Goal: Contribute content

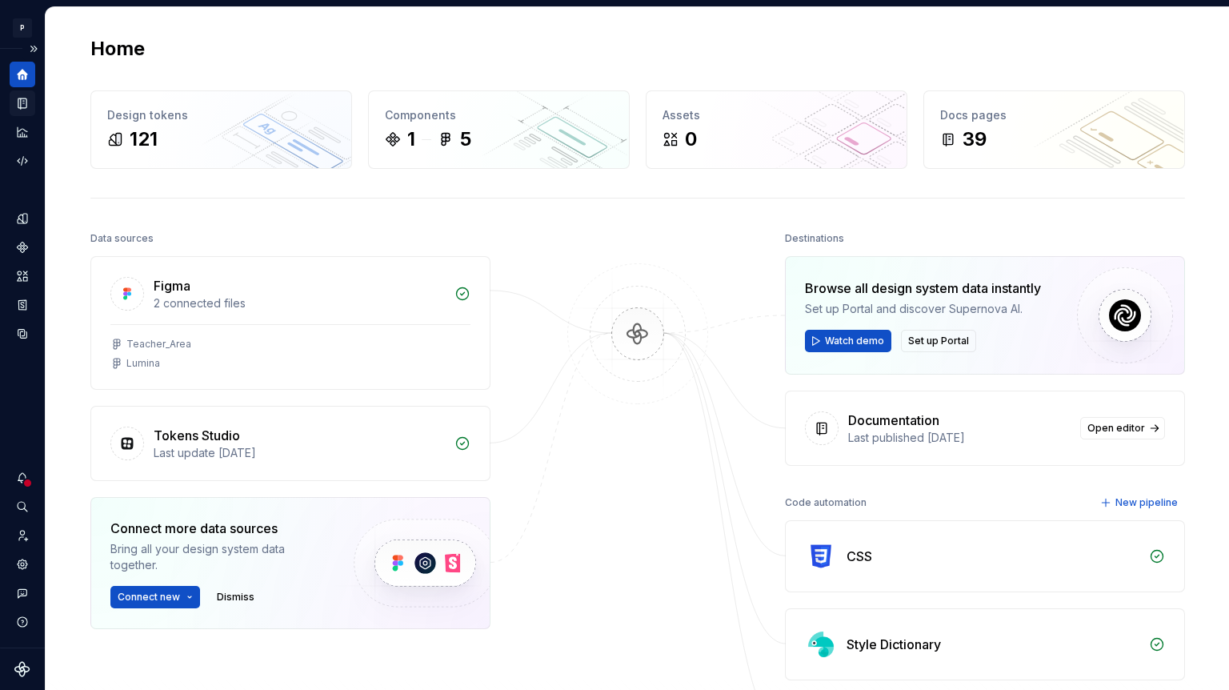
click at [26, 100] on icon "Documentation" at bounding box center [22, 103] width 8 height 10
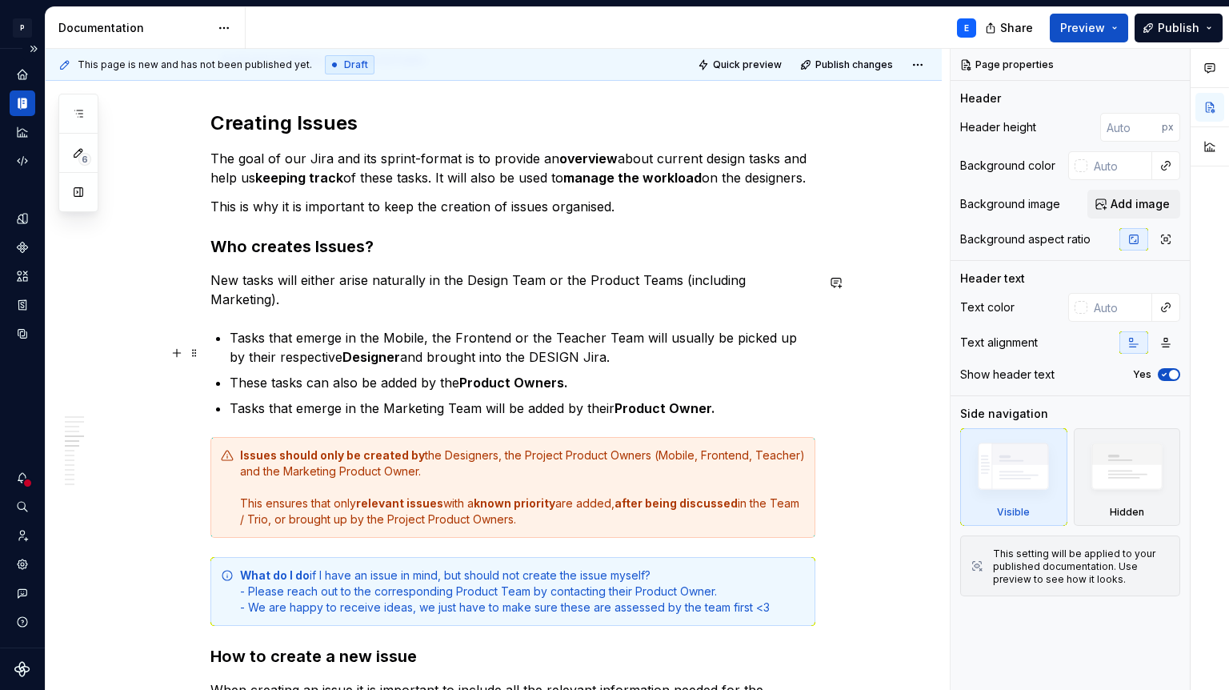
scroll to position [1703, 0]
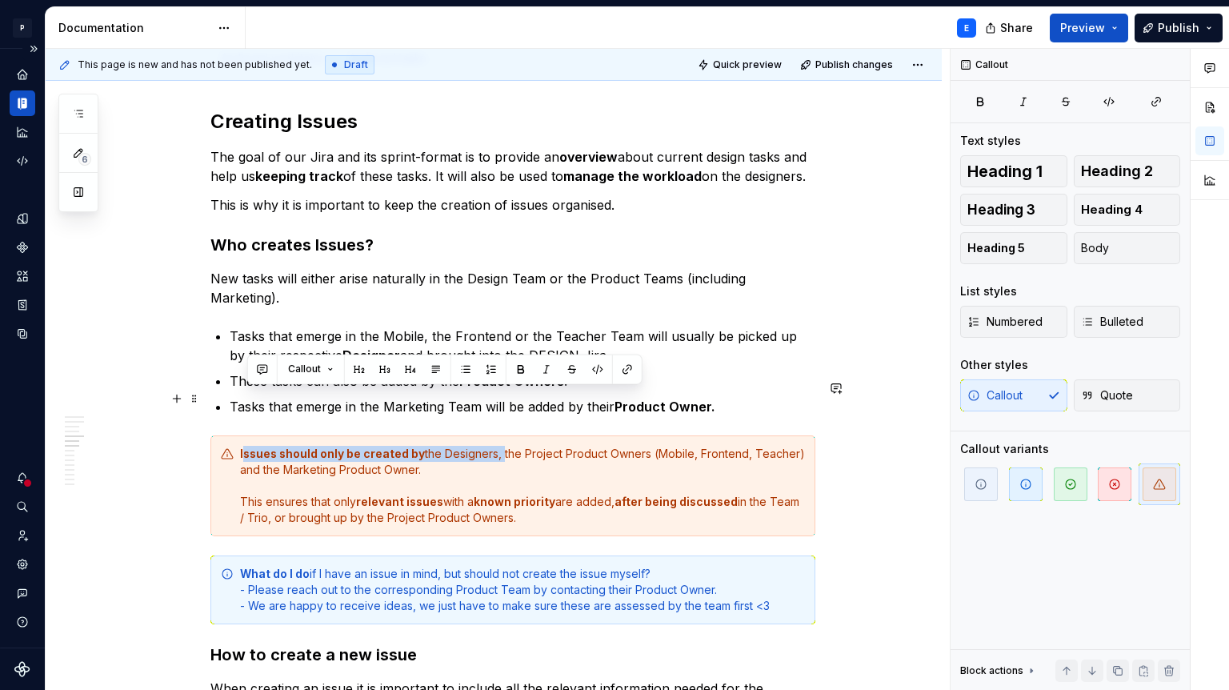
drag, startPoint x: 246, startPoint y: 395, endPoint x: 501, endPoint y: 399, distance: 255.3
click at [501, 446] on div "Issues should only be created by the Designers, the Project Product Owners (Mob…" at bounding box center [522, 486] width 565 height 80
type textarea "*"
